Goal: Information Seeking & Learning: Learn about a topic

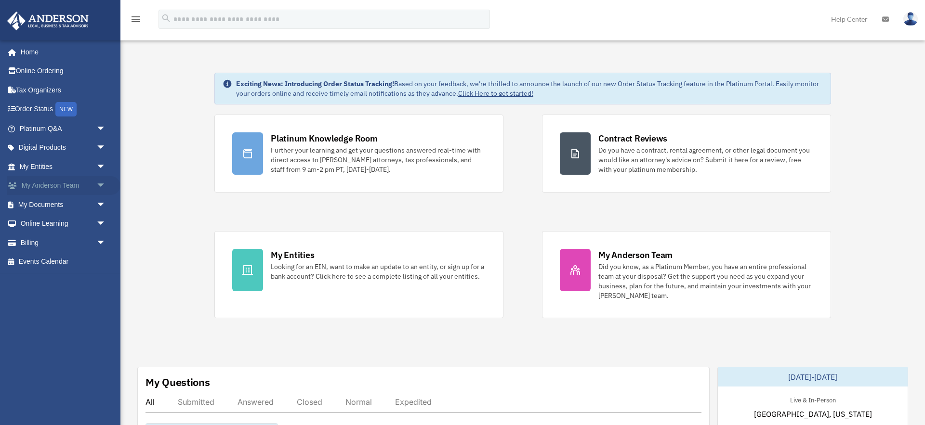
click at [99, 183] on span "arrow_drop_down" at bounding box center [105, 186] width 19 height 20
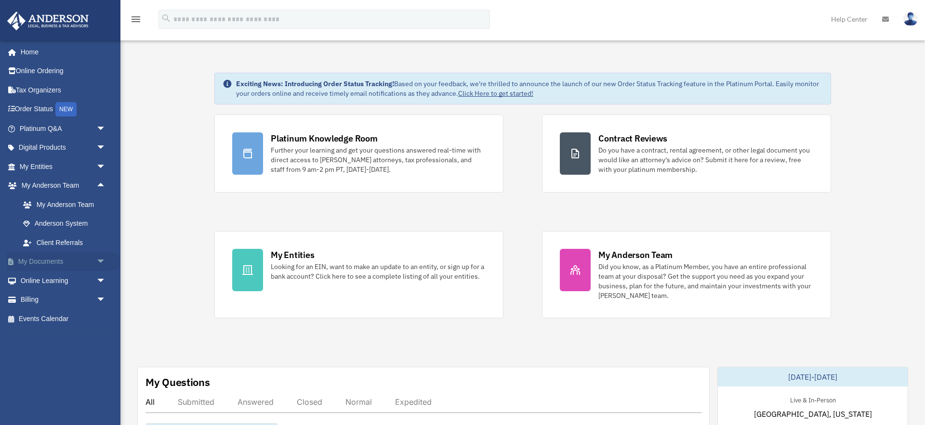
click at [103, 260] on span "arrow_drop_down" at bounding box center [105, 262] width 19 height 20
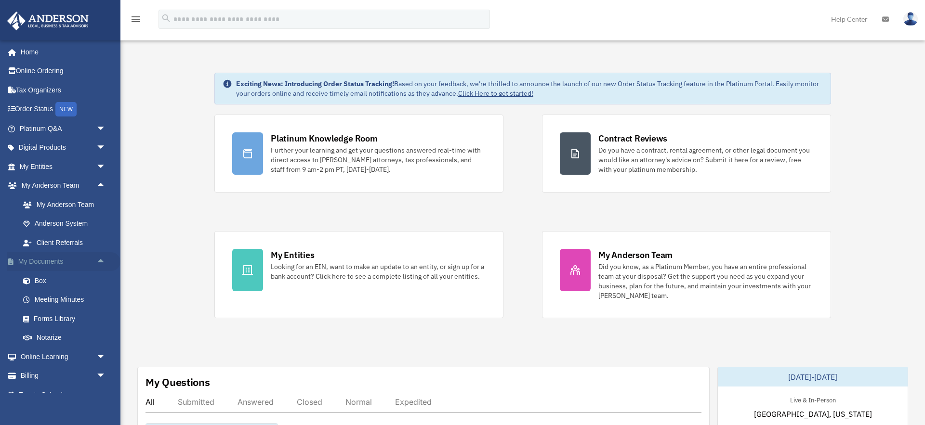
scroll to position [2, 0]
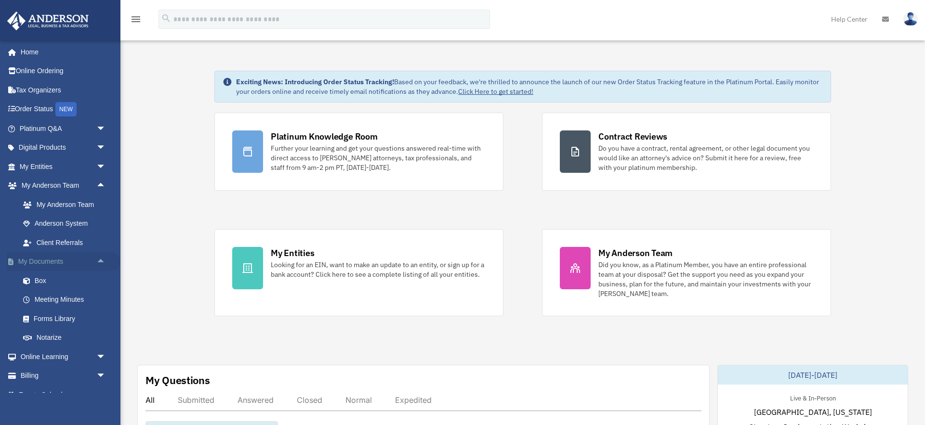
click at [103, 260] on span "arrow_drop_up" at bounding box center [105, 262] width 19 height 20
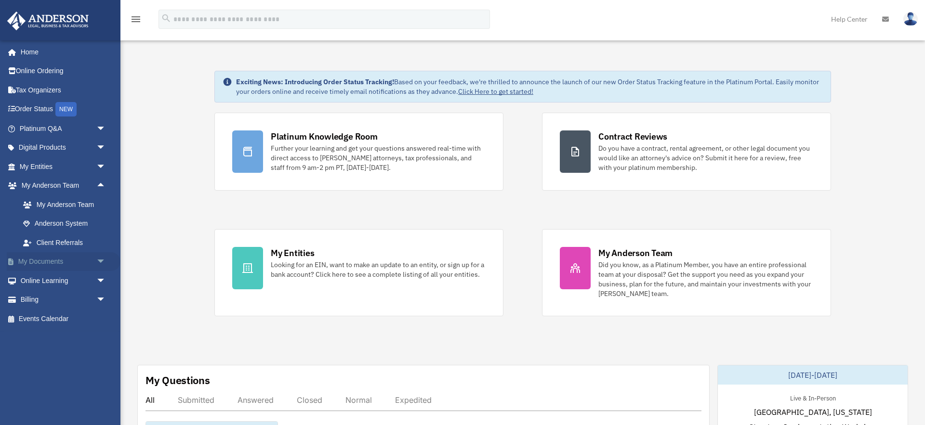
scroll to position [0, 0]
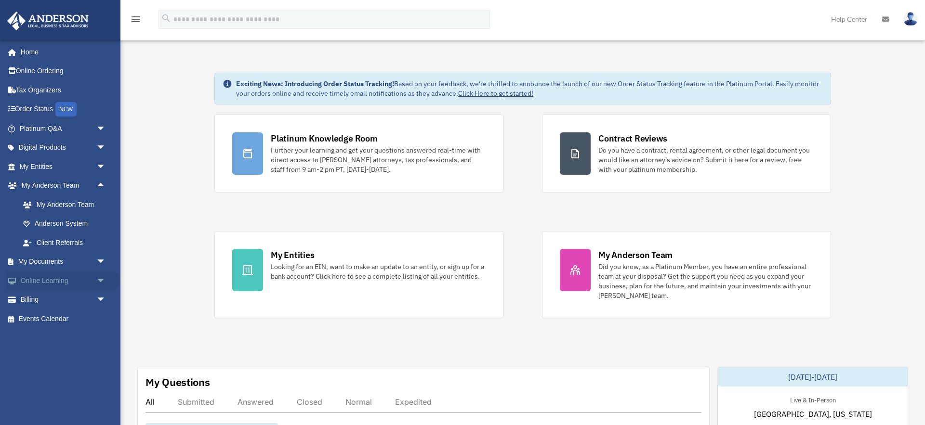
click at [101, 279] on span "arrow_drop_down" at bounding box center [105, 281] width 19 height 20
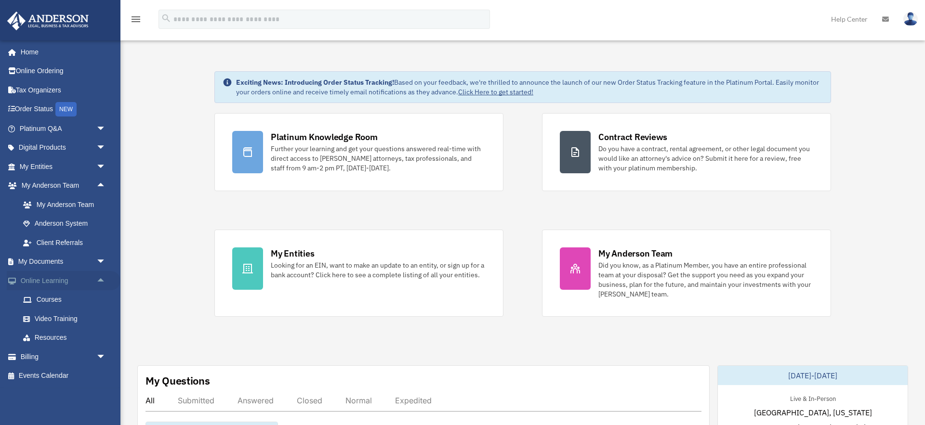
click at [101, 279] on span "arrow_drop_up" at bounding box center [105, 281] width 19 height 20
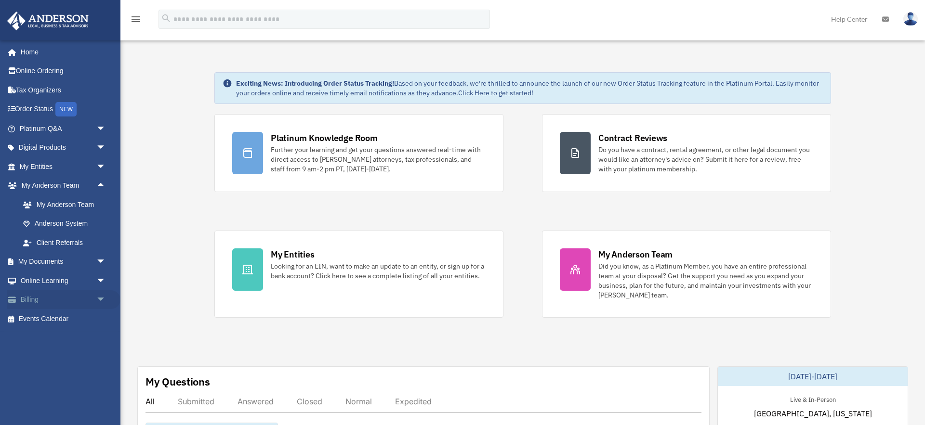
click at [104, 301] on span "arrow_drop_down" at bounding box center [105, 300] width 19 height 20
click at [104, 301] on span "arrow_drop_up" at bounding box center [105, 300] width 19 height 20
click at [86, 257] on link "My Documents arrow_drop_down" at bounding box center [64, 261] width 114 height 19
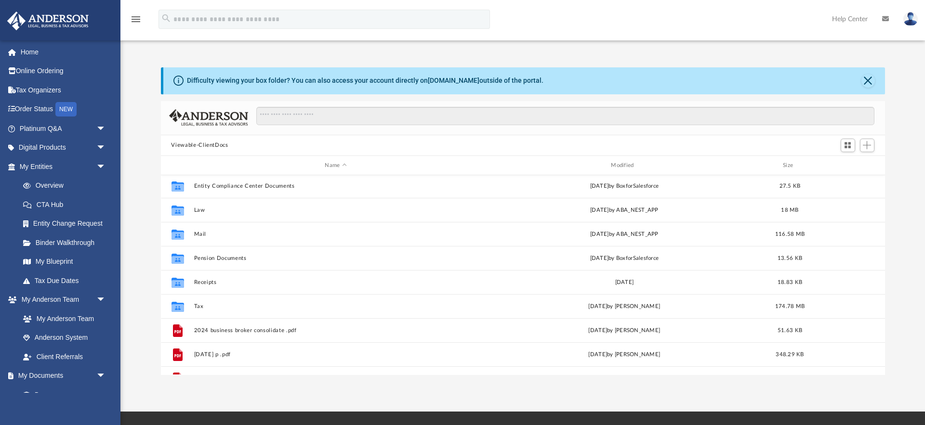
scroll to position [48, 0]
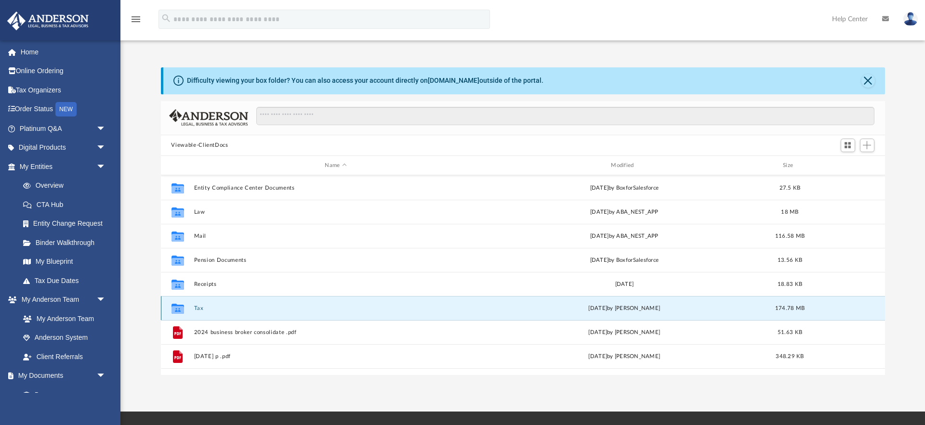
click at [202, 307] on button "Tax" at bounding box center [336, 308] width 284 height 6
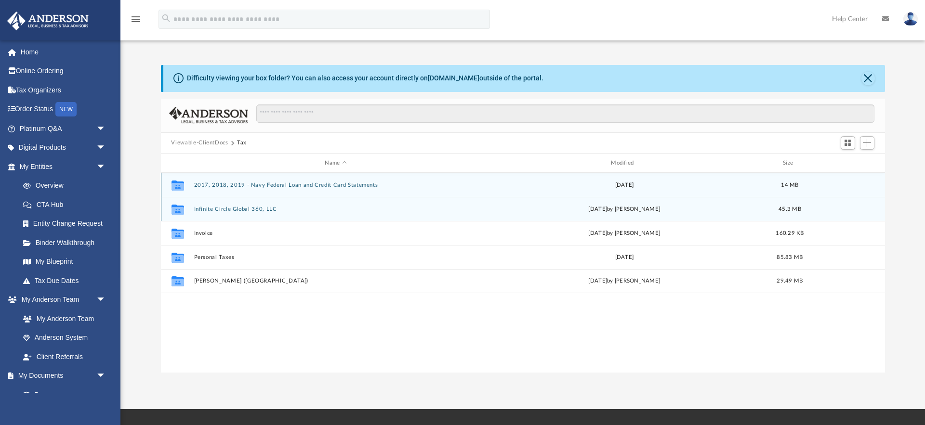
scroll to position [3, 0]
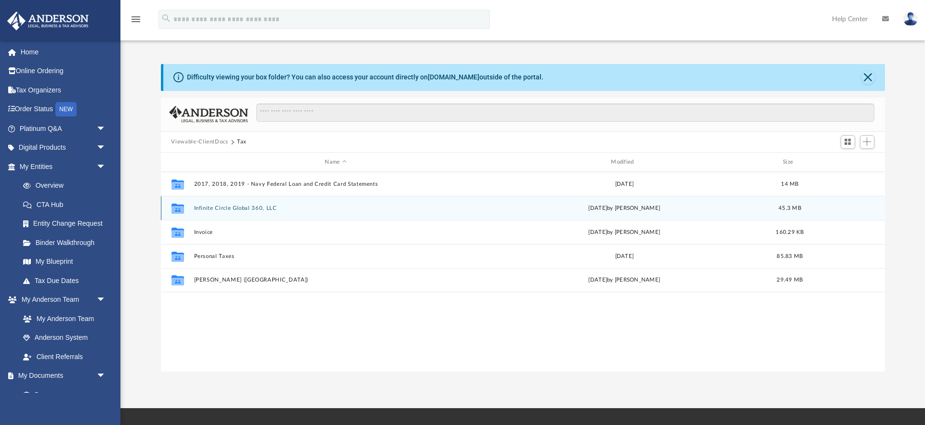
click at [224, 209] on button "Infinite Circle Global 360, LLC" at bounding box center [336, 208] width 284 height 6
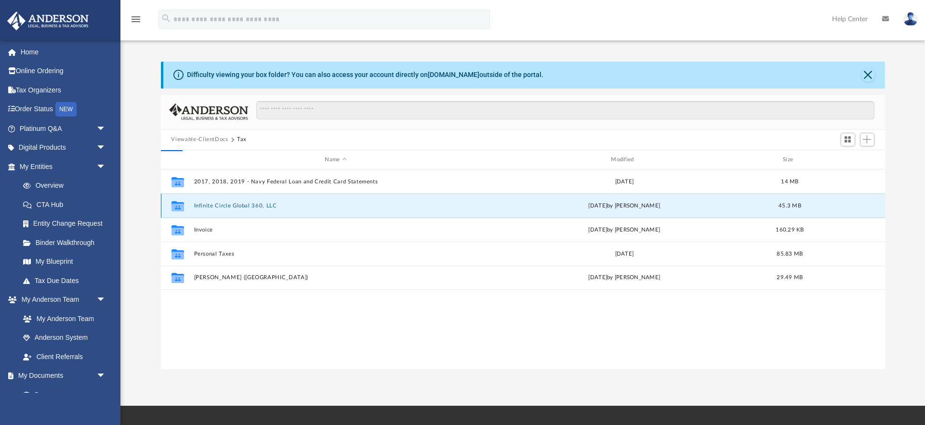
scroll to position [7, 0]
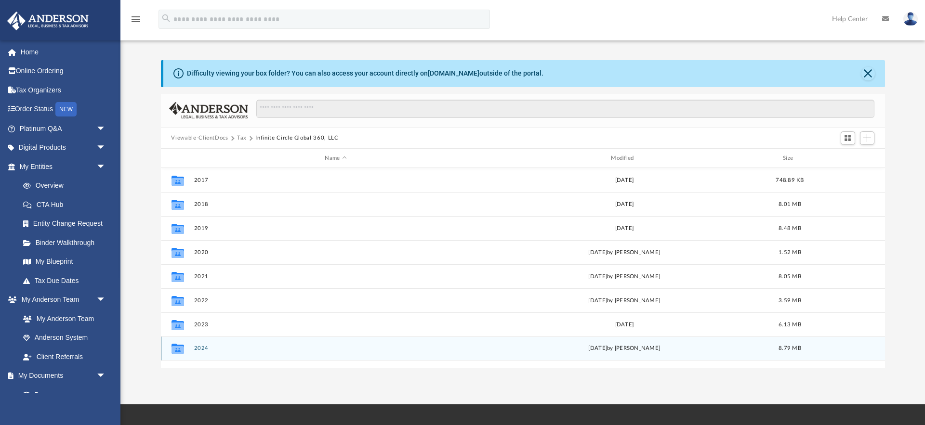
click at [208, 348] on button "2024" at bounding box center [336, 349] width 284 height 6
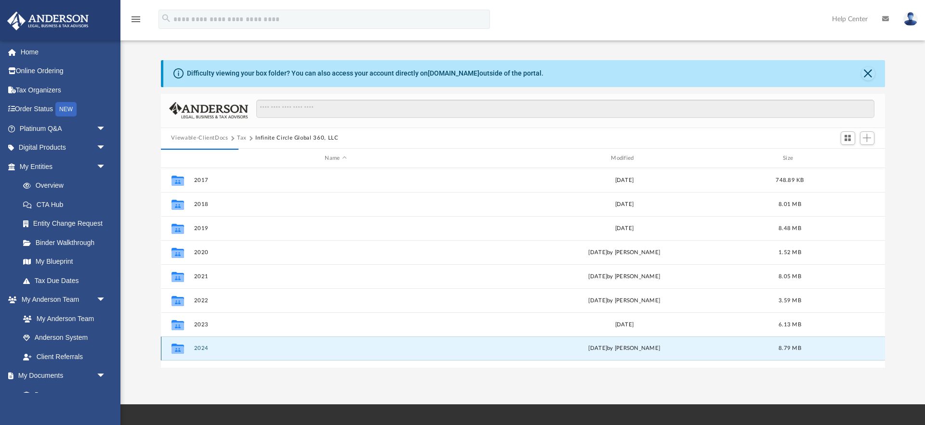
click at [204, 348] on button "2024" at bounding box center [336, 349] width 284 height 6
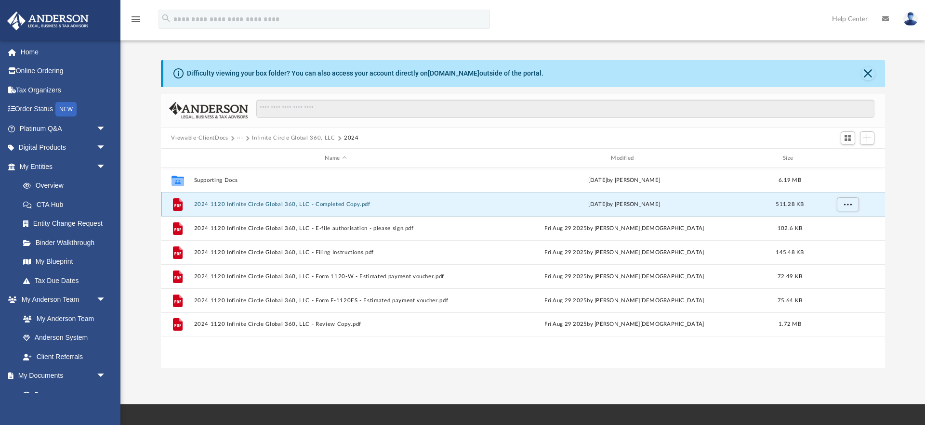
click at [278, 206] on button "2024 1120 Infinite Circle Global 360, LLC - Completed Copy.pdf" at bounding box center [336, 204] width 284 height 6
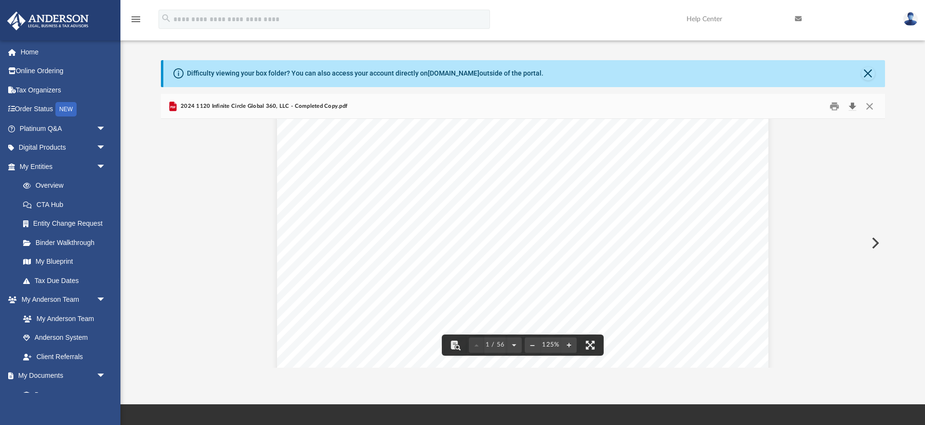
scroll to position [8, 0]
click at [853, 106] on button "Download" at bounding box center [852, 105] width 17 height 15
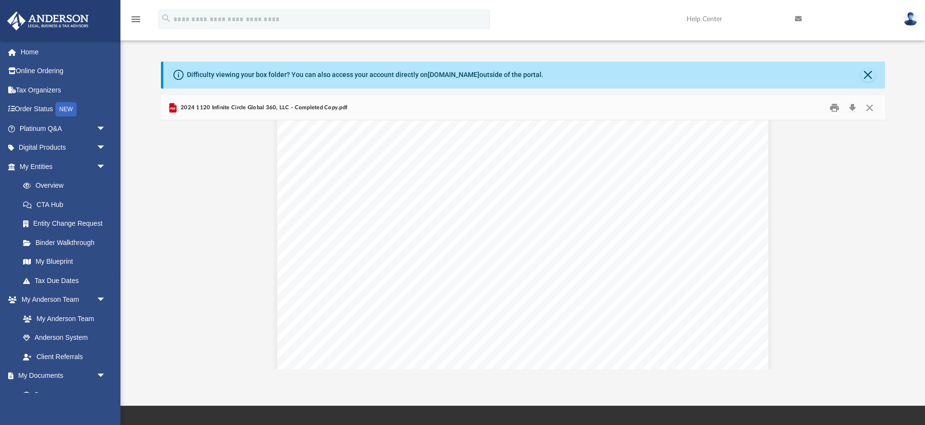
click at [913, 23] on img at bounding box center [910, 19] width 14 height 14
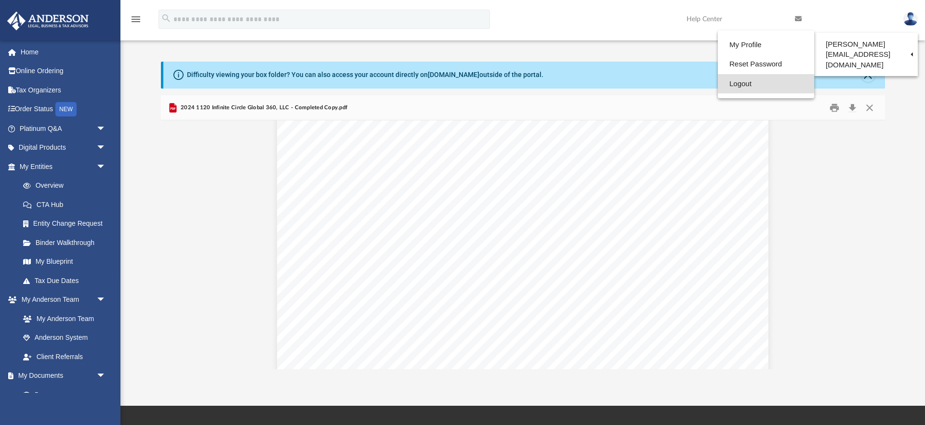
click at [719, 86] on link "Logout" at bounding box center [765, 84] width 96 height 20
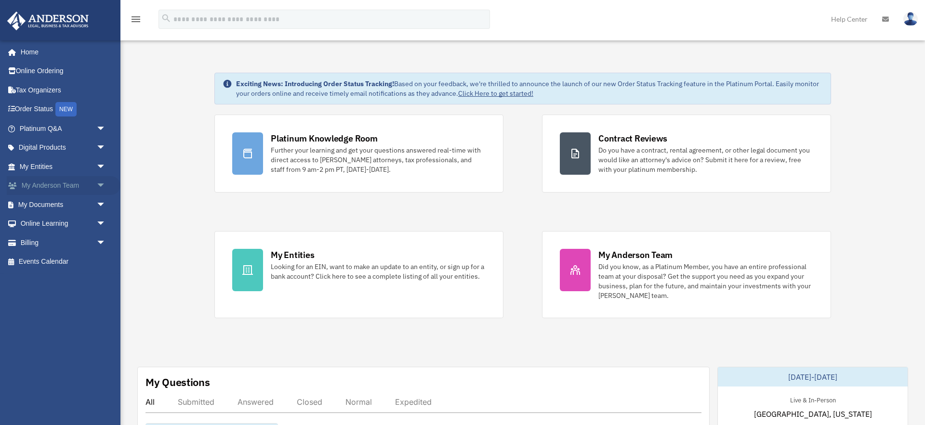
click at [103, 188] on span "arrow_drop_down" at bounding box center [105, 186] width 19 height 20
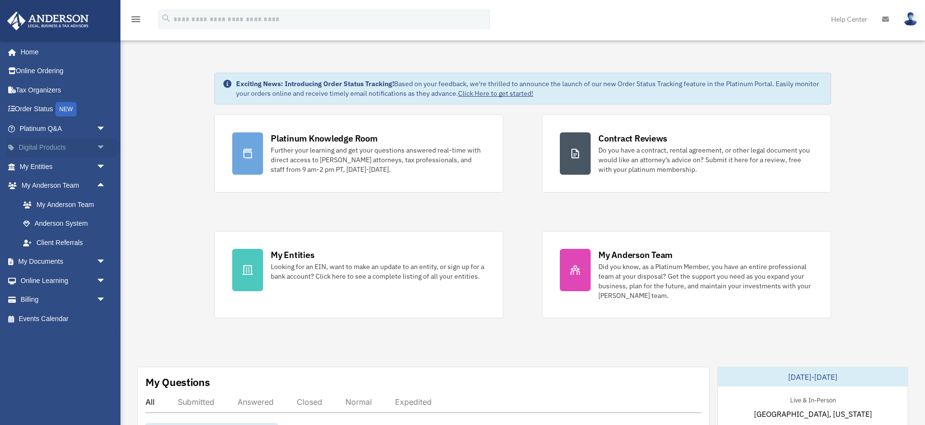
click at [98, 145] on span "arrow_drop_down" at bounding box center [105, 148] width 19 height 20
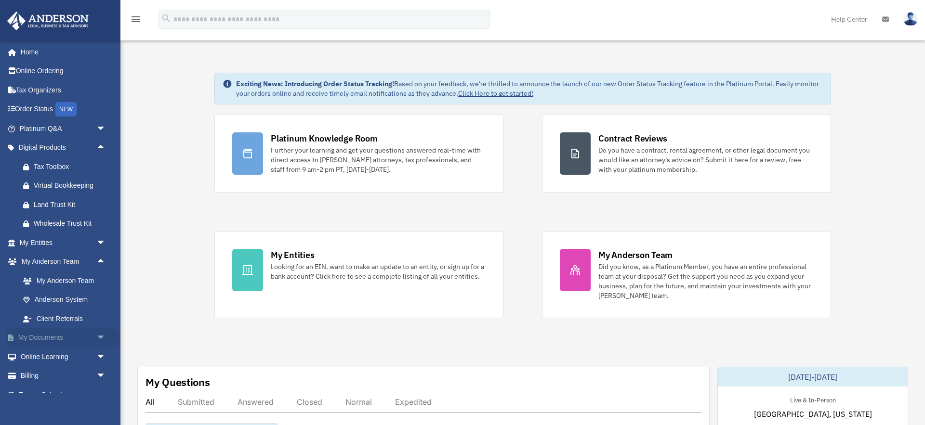
click at [98, 339] on span "arrow_drop_down" at bounding box center [105, 338] width 19 height 20
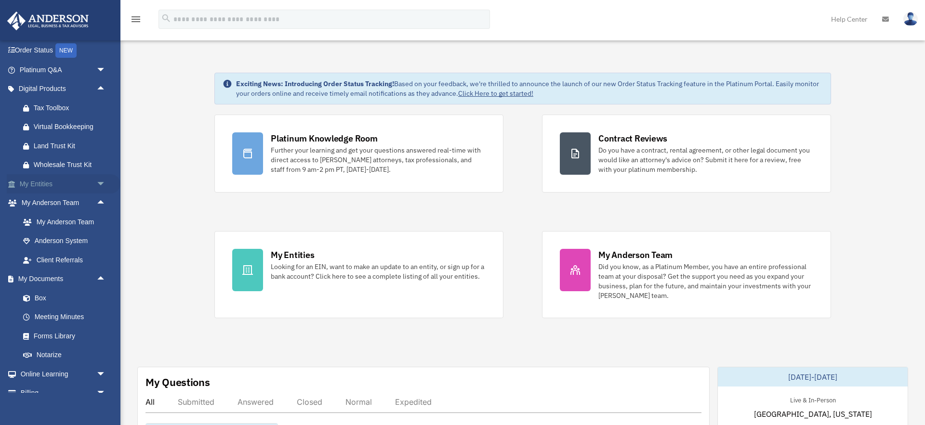
scroll to position [52, 0]
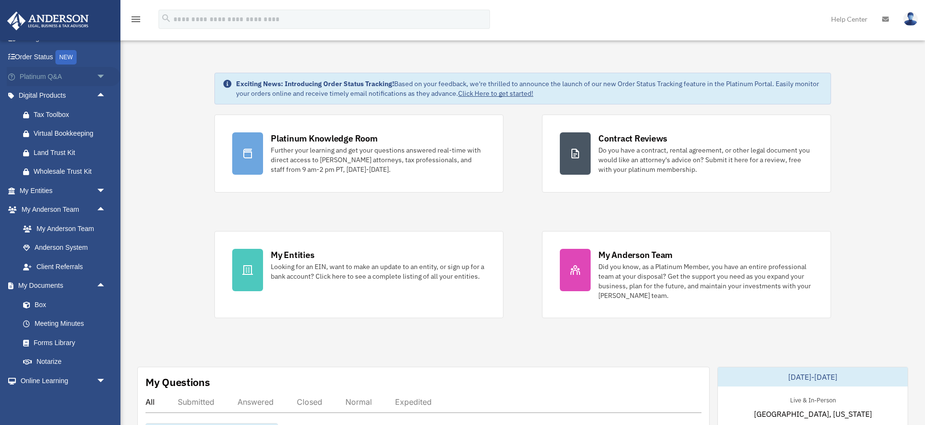
click at [98, 77] on span "arrow_drop_down" at bounding box center [105, 77] width 19 height 20
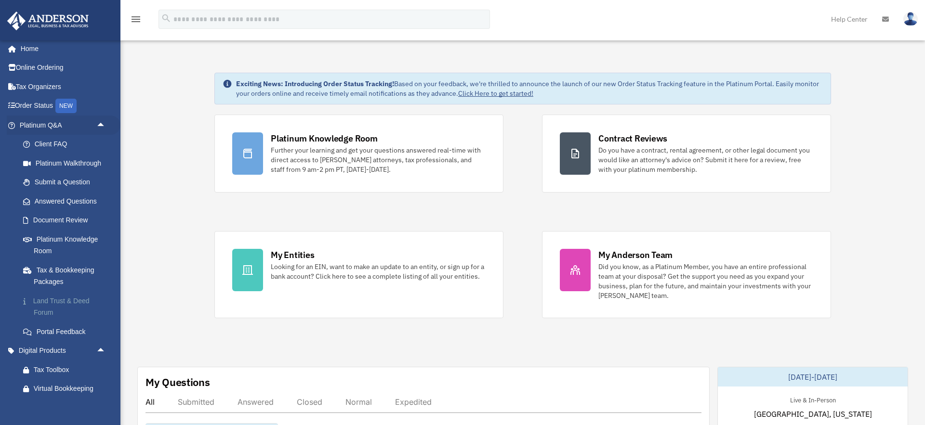
scroll to position [0, 0]
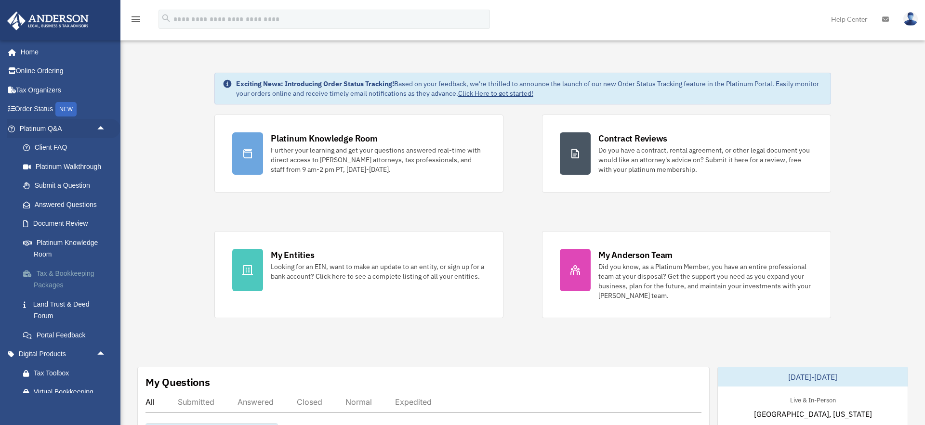
click at [72, 276] on link "Tax & Bookkeeping Packages" at bounding box center [66, 279] width 107 height 31
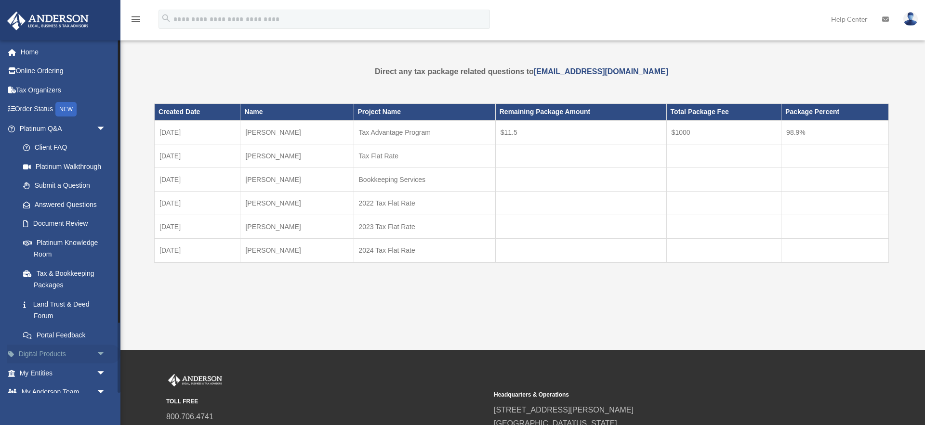
click at [98, 354] on span "arrow_drop_down" at bounding box center [105, 355] width 19 height 20
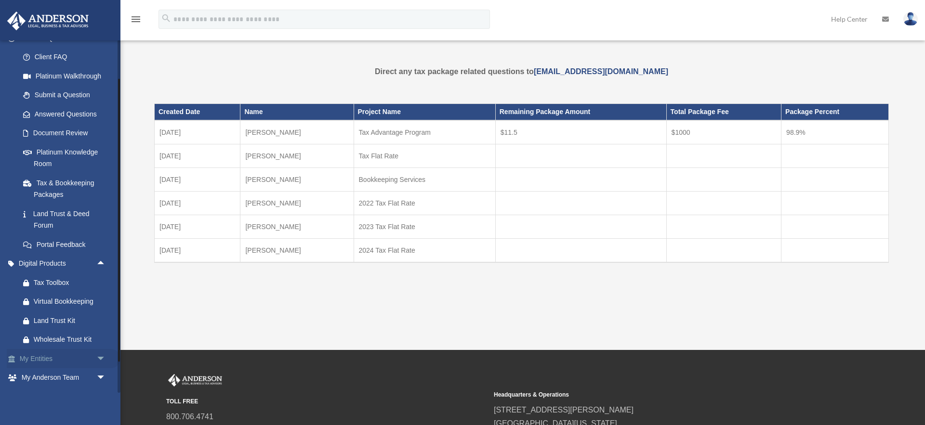
scroll to position [118, 0]
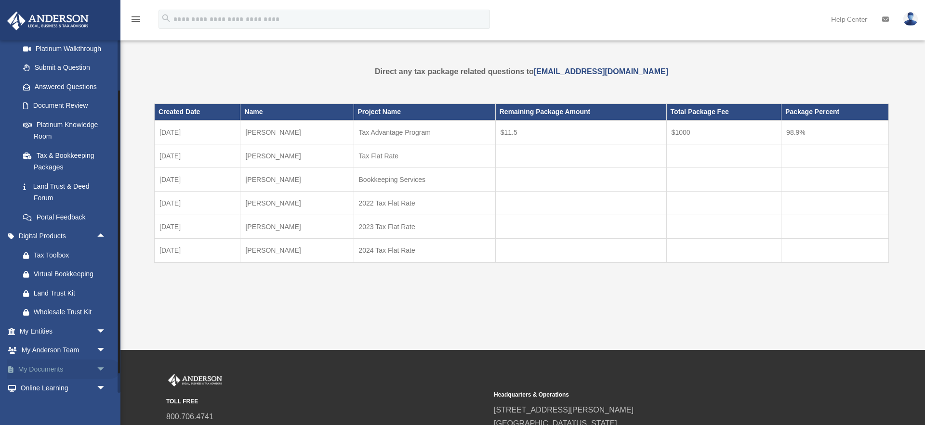
click at [101, 366] on span "arrow_drop_down" at bounding box center [105, 370] width 19 height 20
click at [101, 366] on span "arrow_drop_up" at bounding box center [105, 370] width 19 height 20
click at [104, 350] on span "arrow_drop_down" at bounding box center [105, 351] width 19 height 20
click at [104, 350] on span "arrow_drop_up" at bounding box center [105, 351] width 19 height 20
click at [100, 350] on span "arrow_drop_down" at bounding box center [105, 351] width 19 height 20
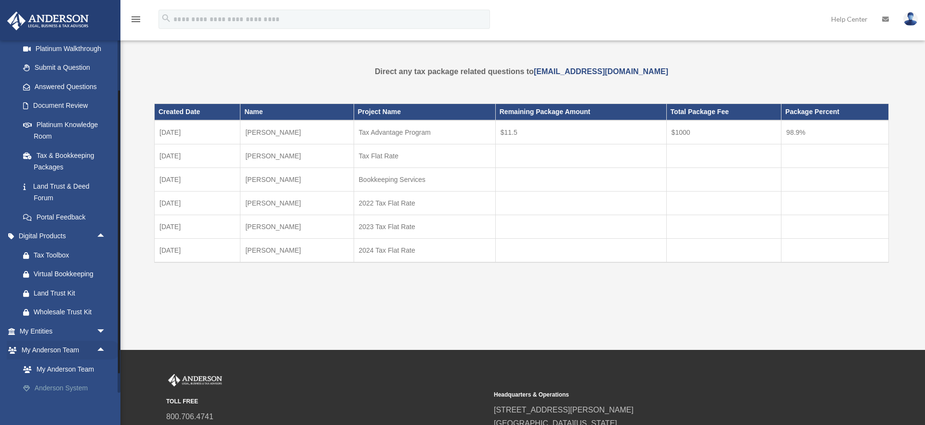
click at [78, 387] on link "Anderson System" at bounding box center [66, 388] width 107 height 19
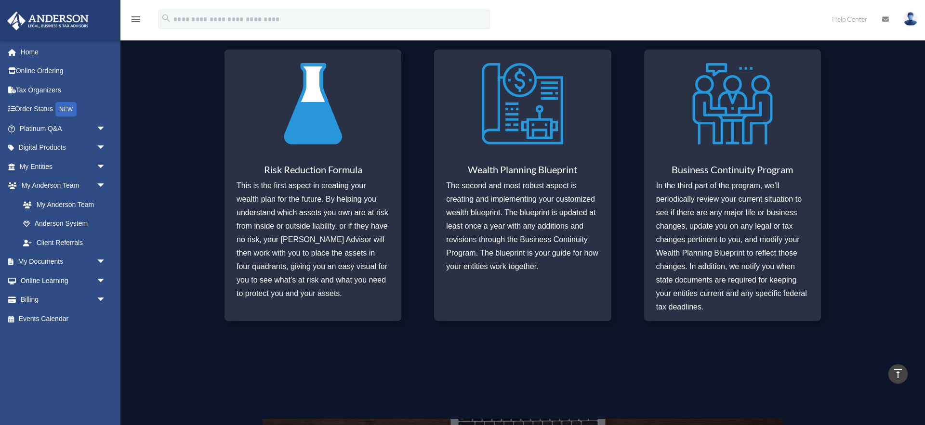
scroll to position [410, 0]
click at [722, 129] on img at bounding box center [731, 105] width 81 height 94
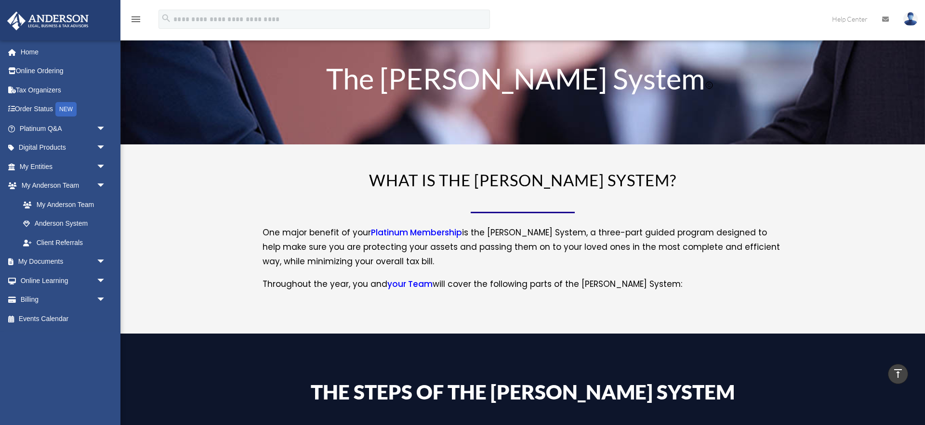
scroll to position [0, 0]
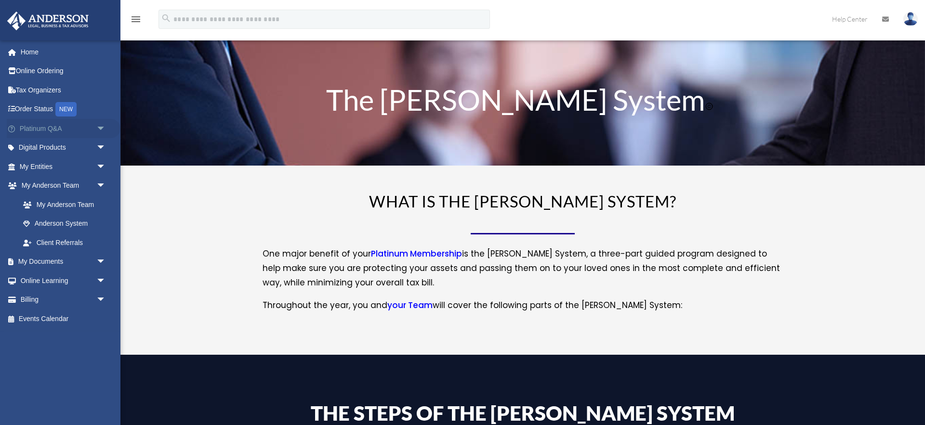
click at [102, 130] on span "arrow_drop_down" at bounding box center [105, 129] width 19 height 20
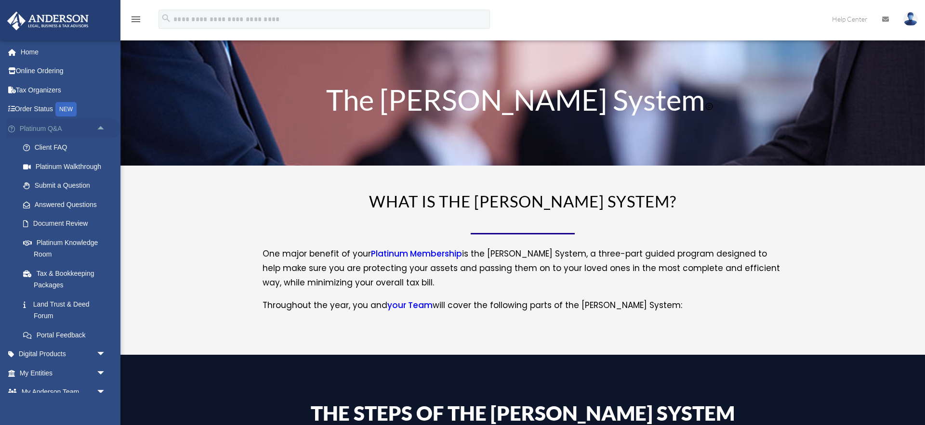
click at [102, 130] on span "arrow_drop_up" at bounding box center [105, 129] width 19 height 20
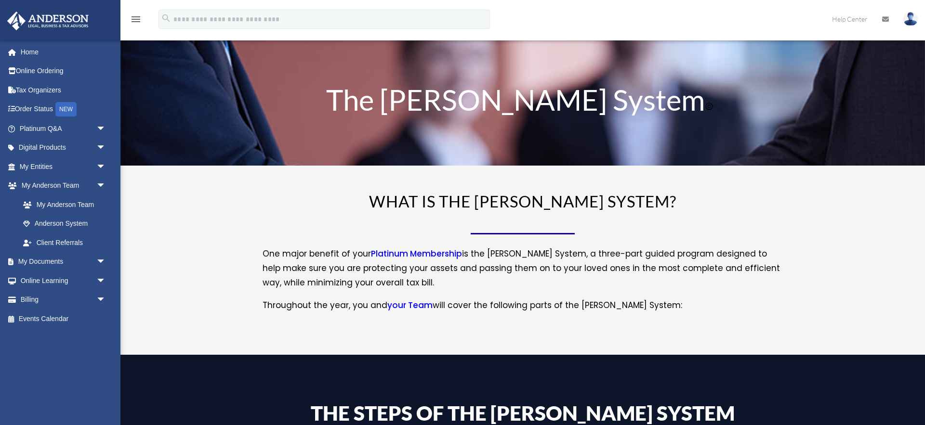
click at [907, 17] on img at bounding box center [910, 19] width 14 height 14
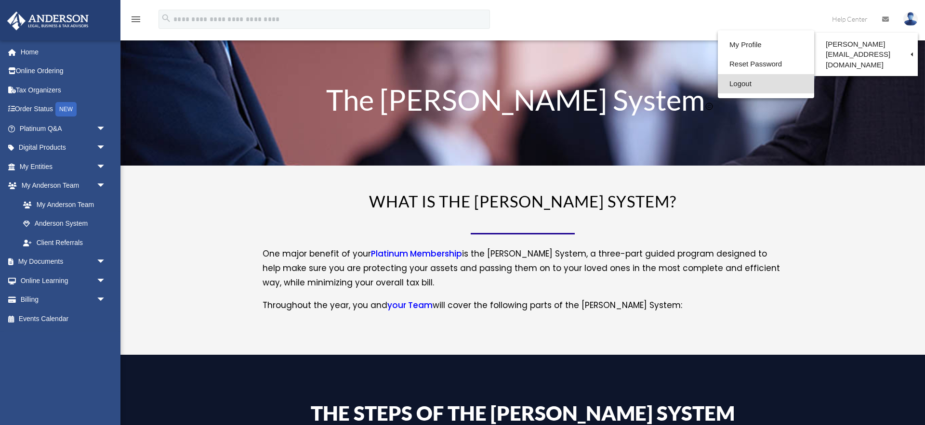
click at [717, 80] on link "Logout" at bounding box center [765, 84] width 96 height 20
